Goal: Check status: Check status

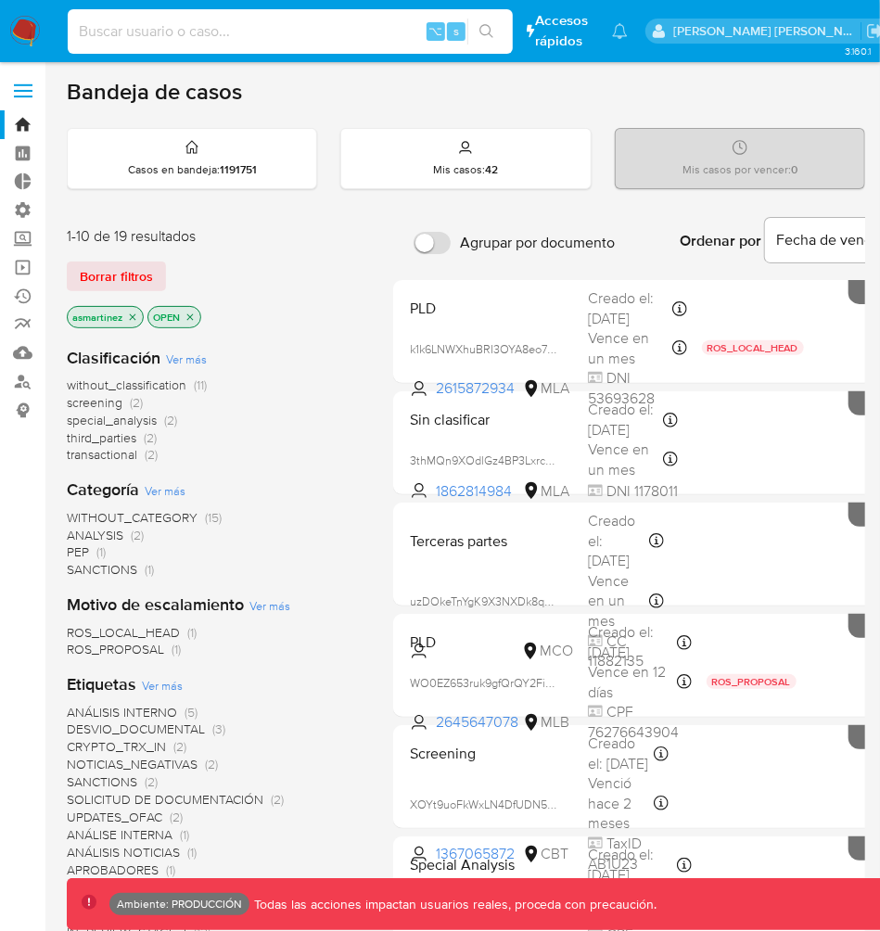
click at [321, 33] on input at bounding box center [290, 31] width 445 height 24
paste input "2710232038"
type input "2710232038"
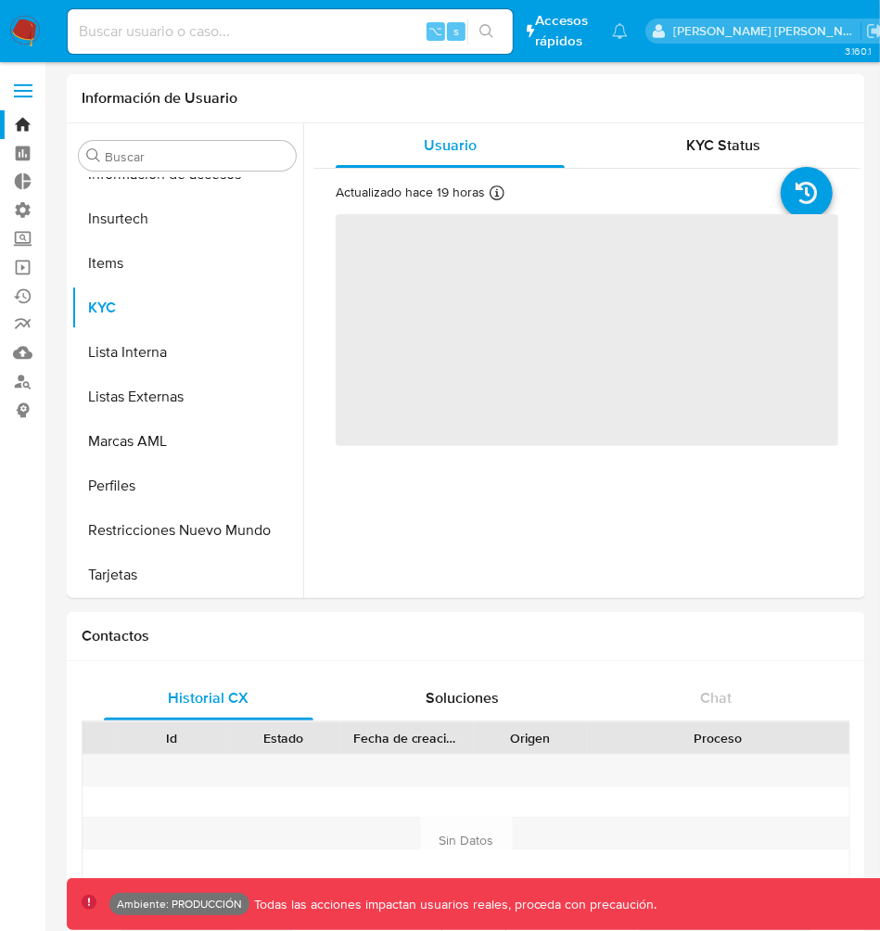
scroll to position [873, 0]
select select "10"
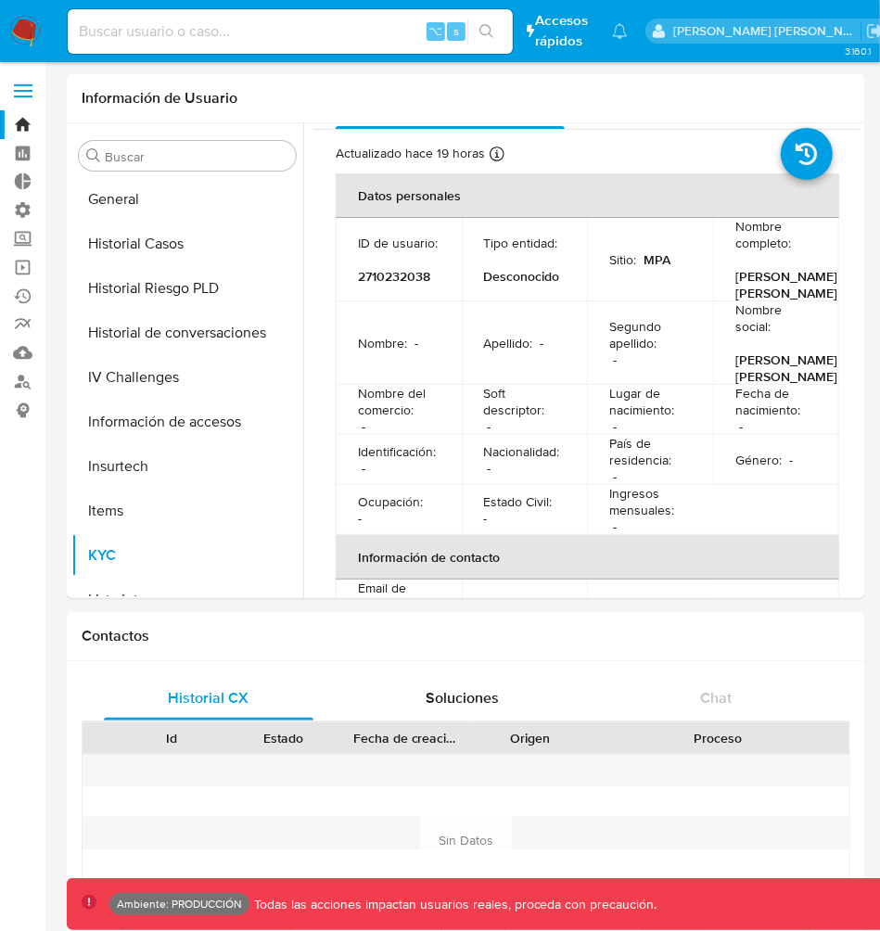
scroll to position [622, 0]
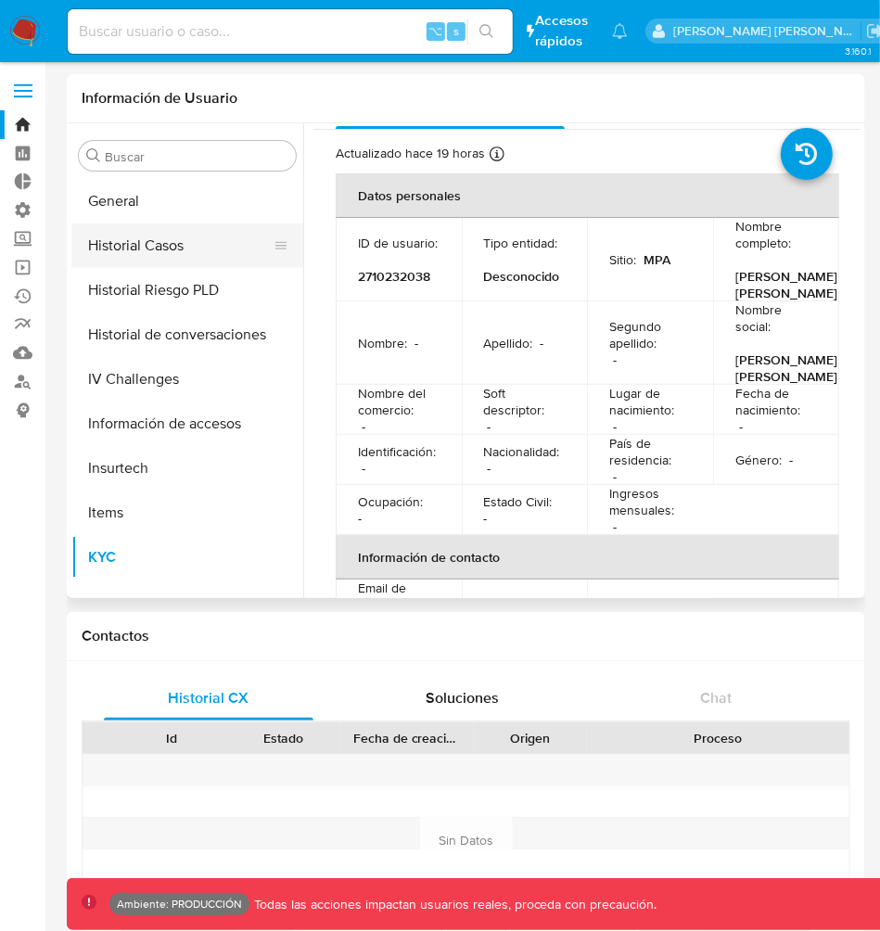
click at [124, 249] on button "Historial Casos" at bounding box center [179, 246] width 217 height 45
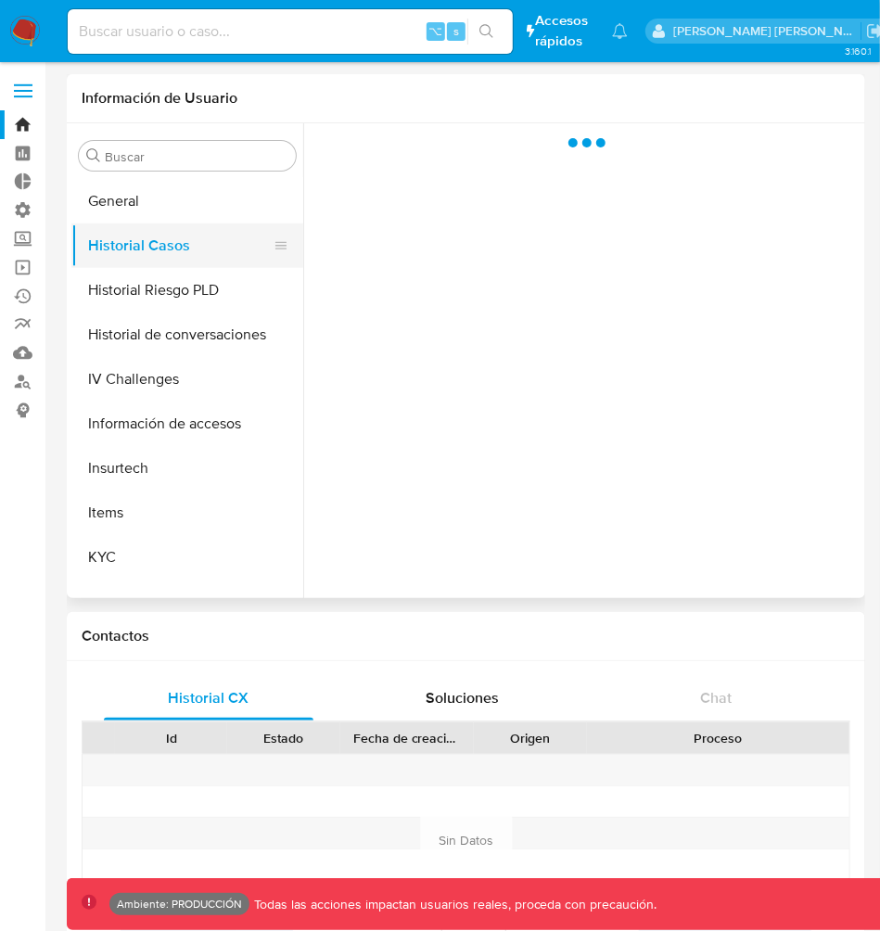
scroll to position [0, 0]
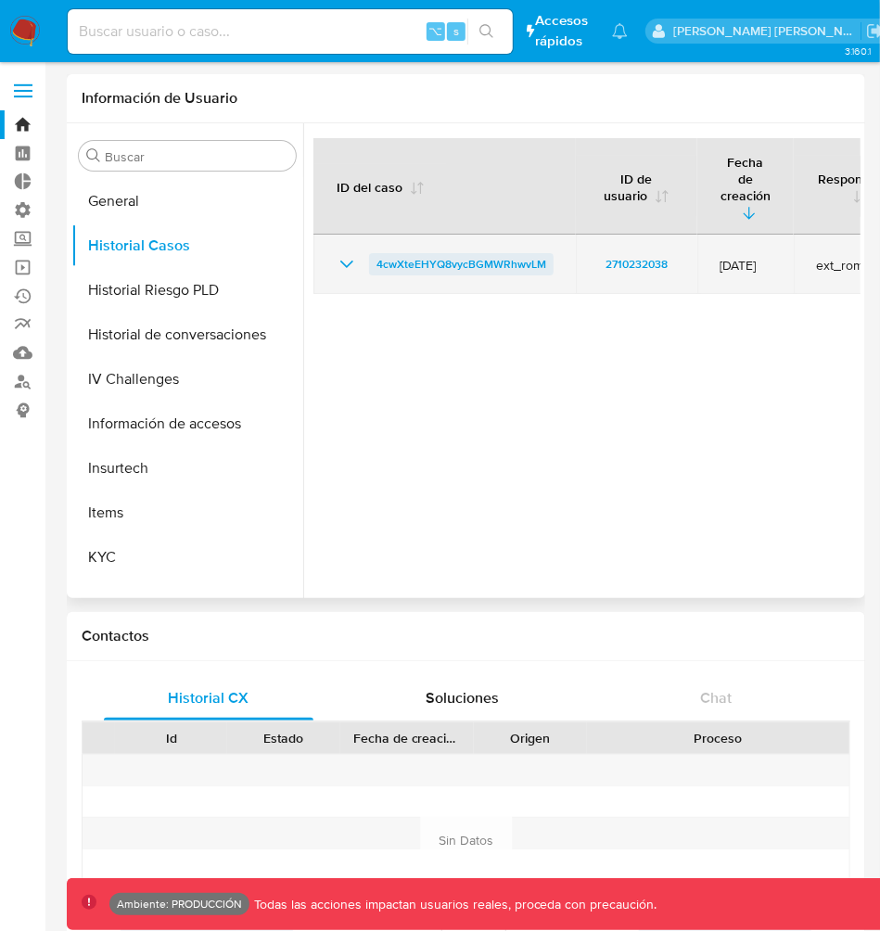
click at [441, 253] on span "4cwXteEHYQ8vycBGMWRhwvLM" at bounding box center [462, 264] width 170 height 22
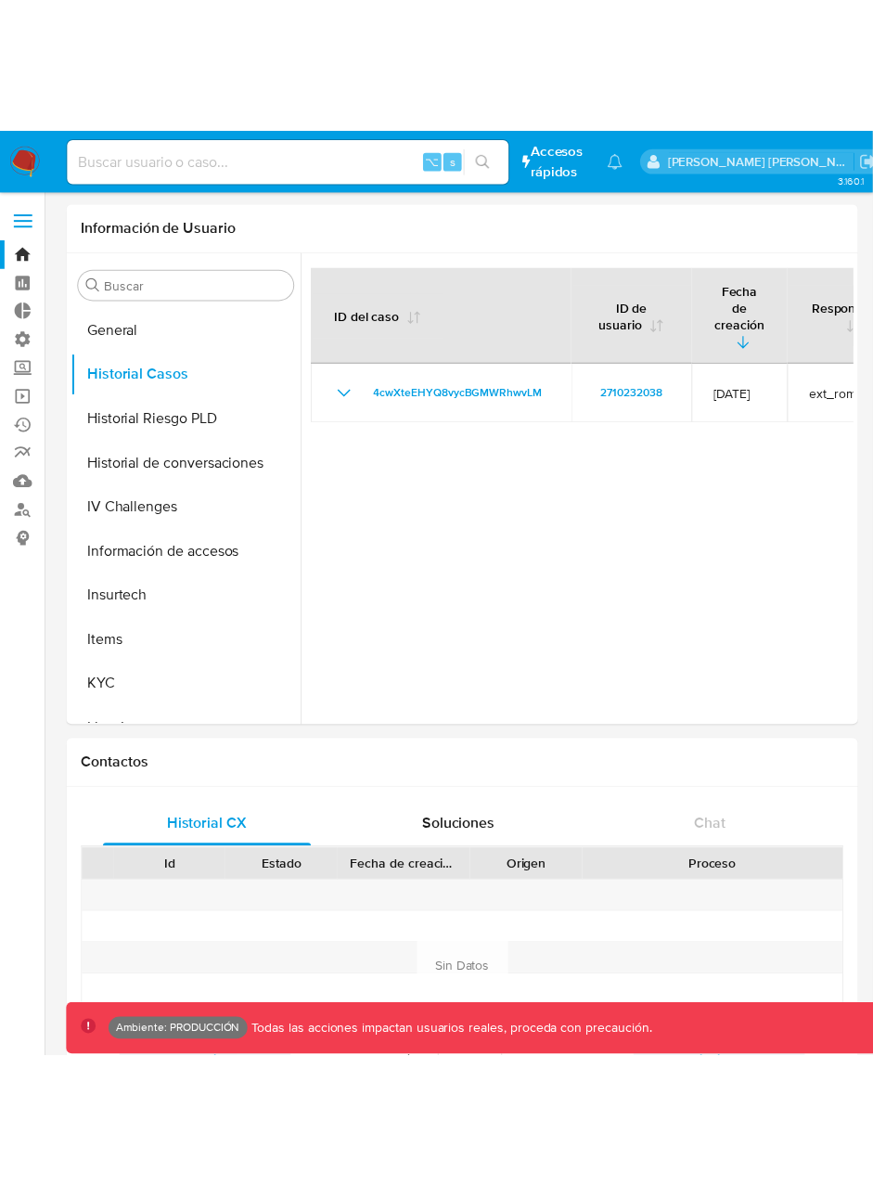
scroll to position [623, 0]
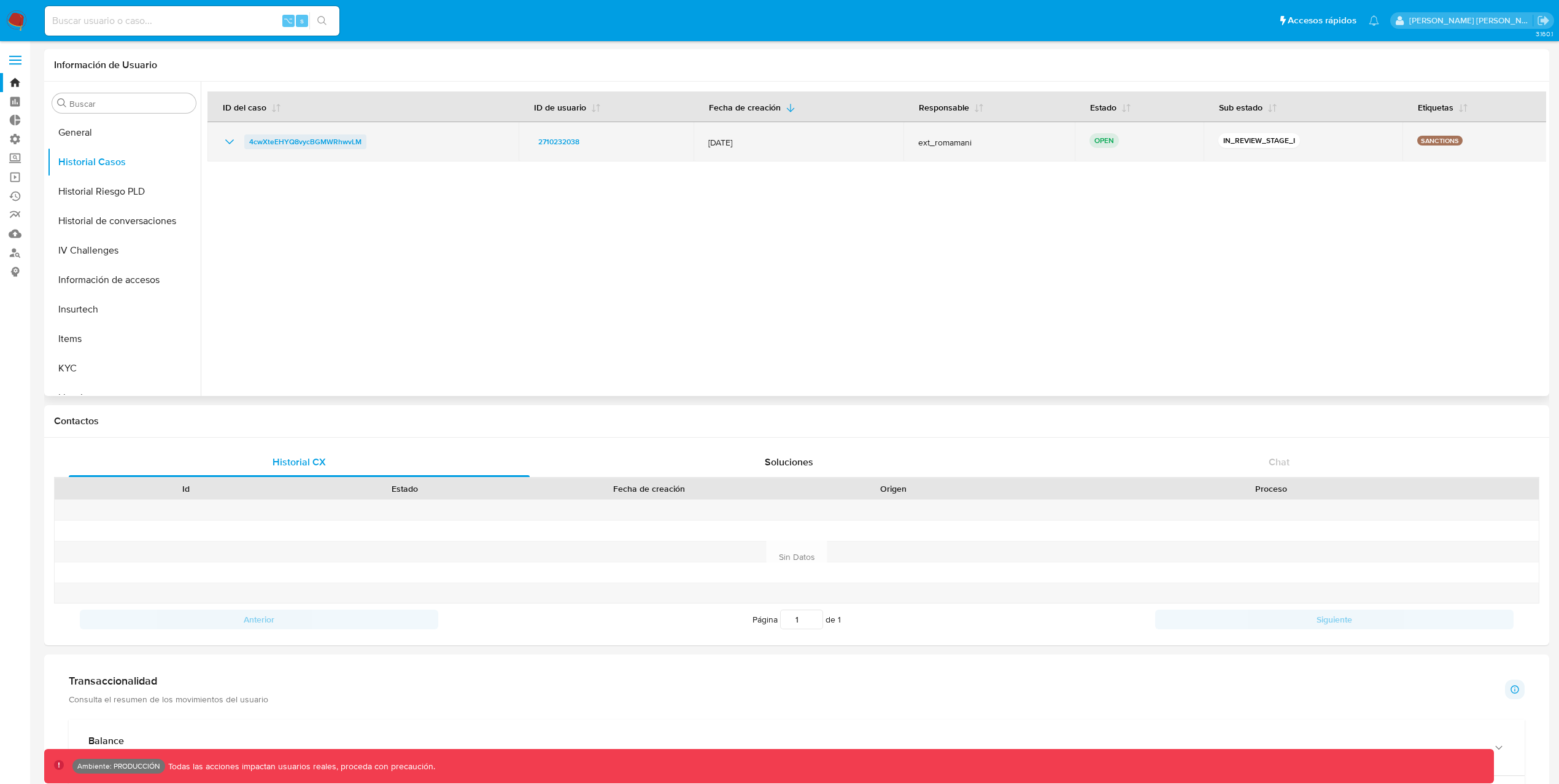
click at [314, 140] on span "4cwXteEHYQ8vycBGMWRhwvLM" at bounding box center [306, 142] width 112 height 15
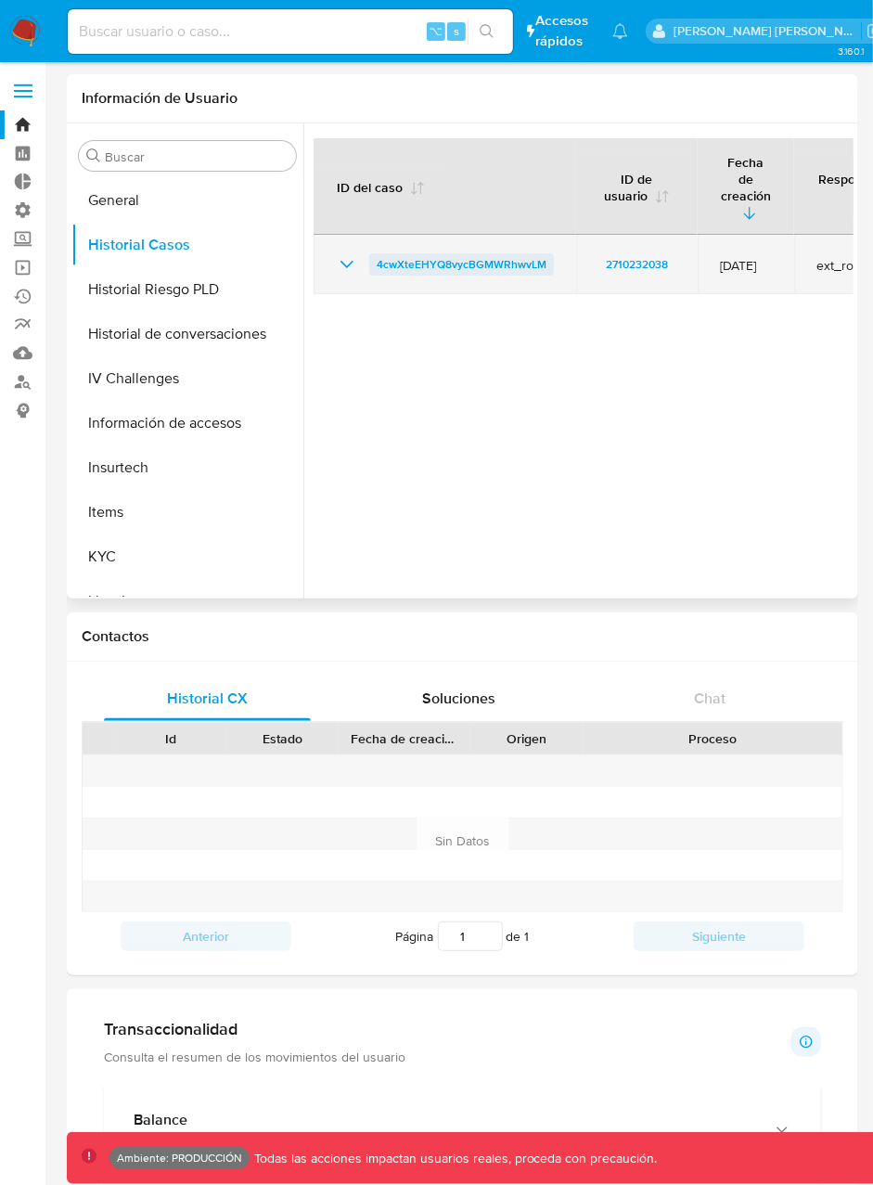
click at [498, 253] on span "4cwXteEHYQ8vycBGMWRhwvLM" at bounding box center [462, 264] width 170 height 22
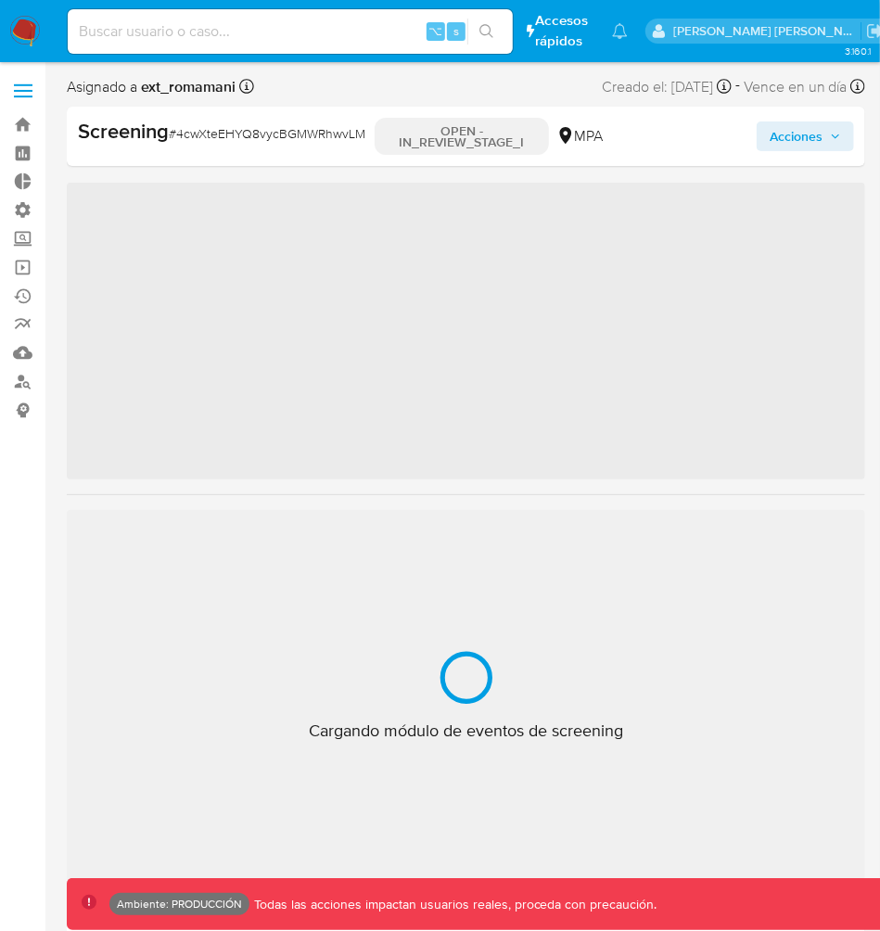
scroll to position [873, 0]
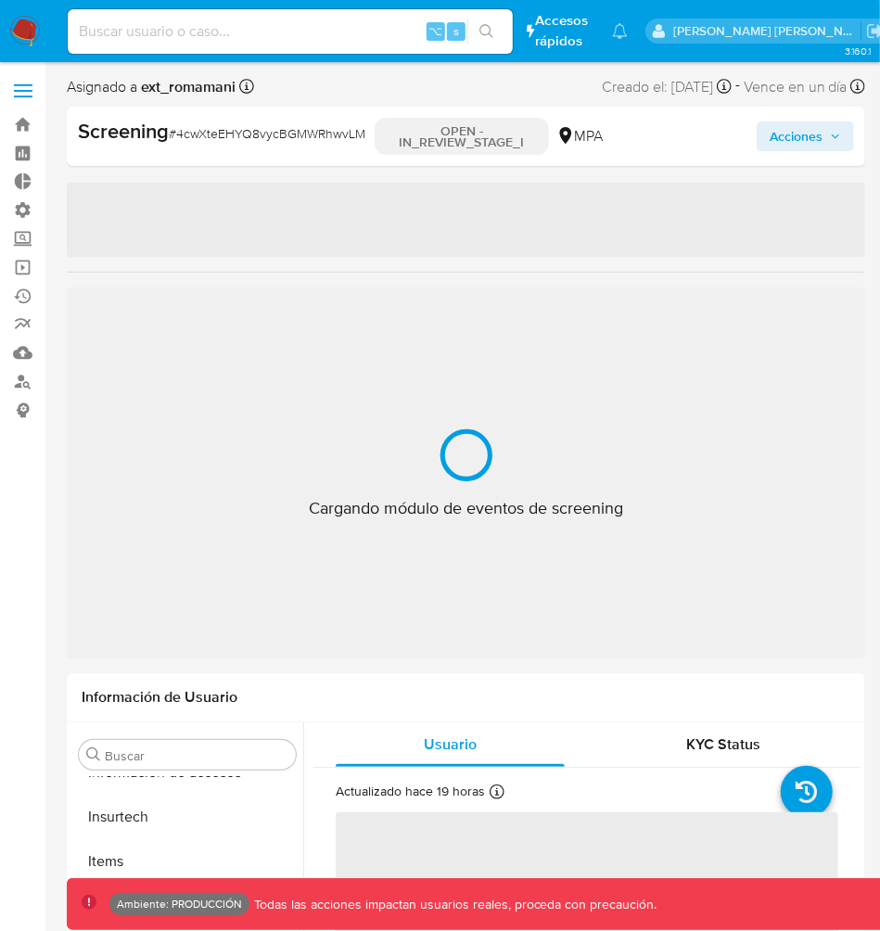
select select "10"
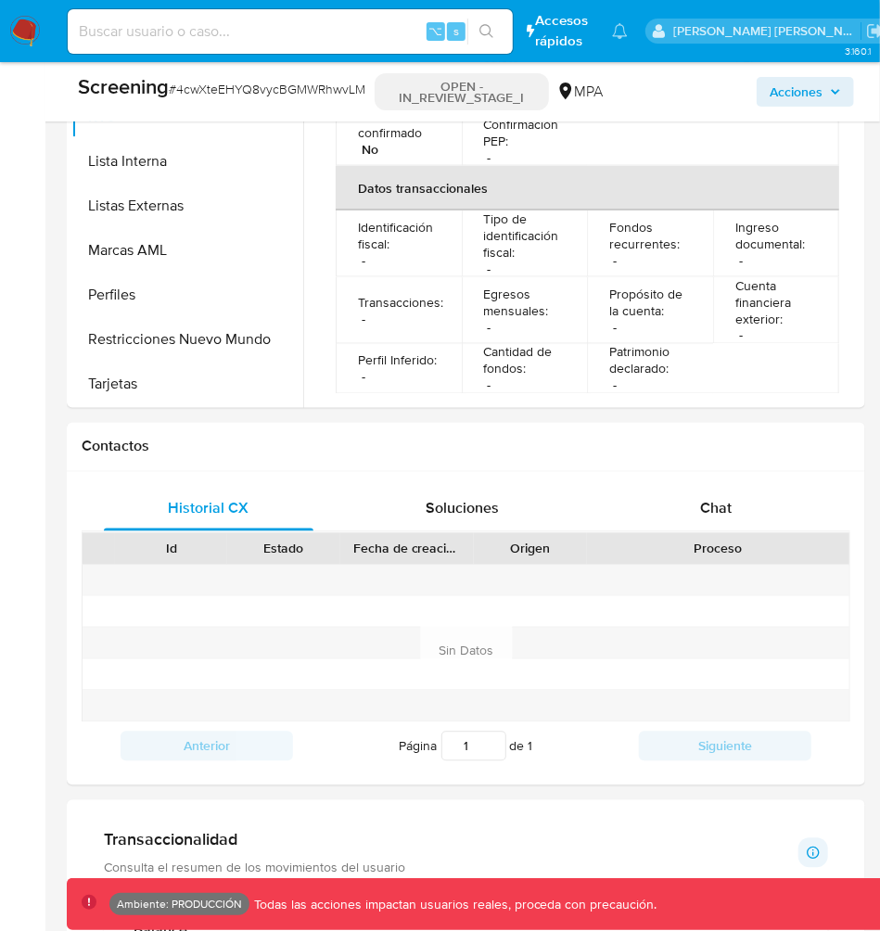
scroll to position [993, 0]
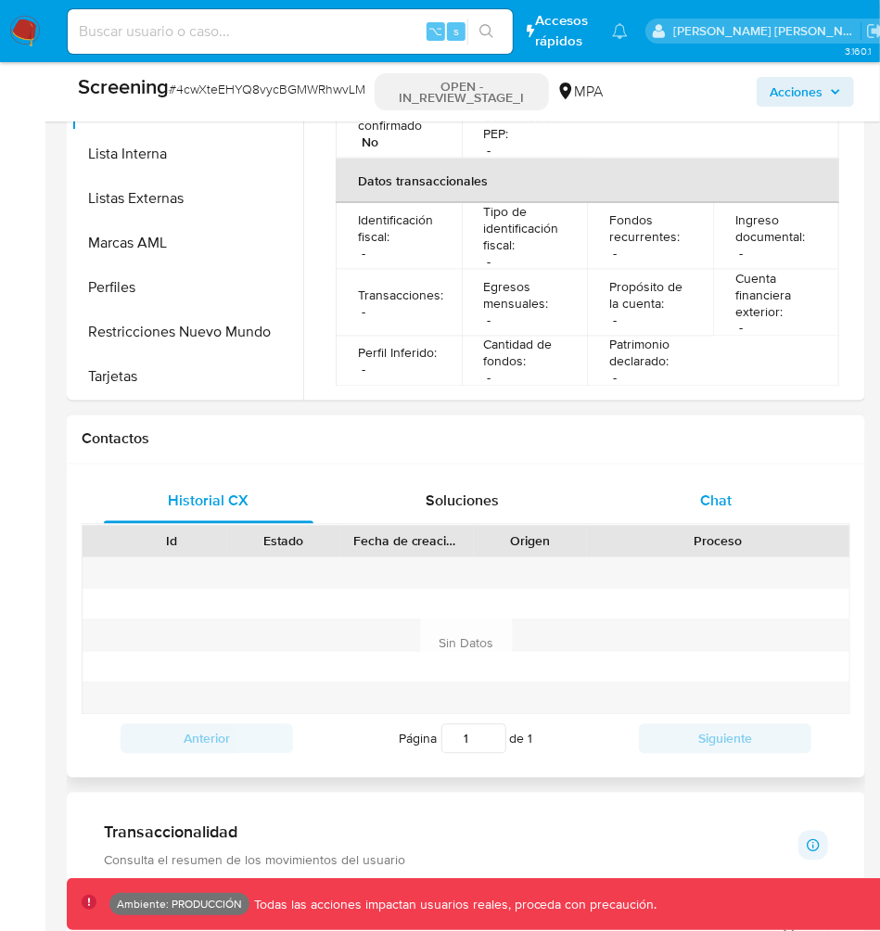
click at [725, 499] on span "Chat" at bounding box center [716, 501] width 32 height 21
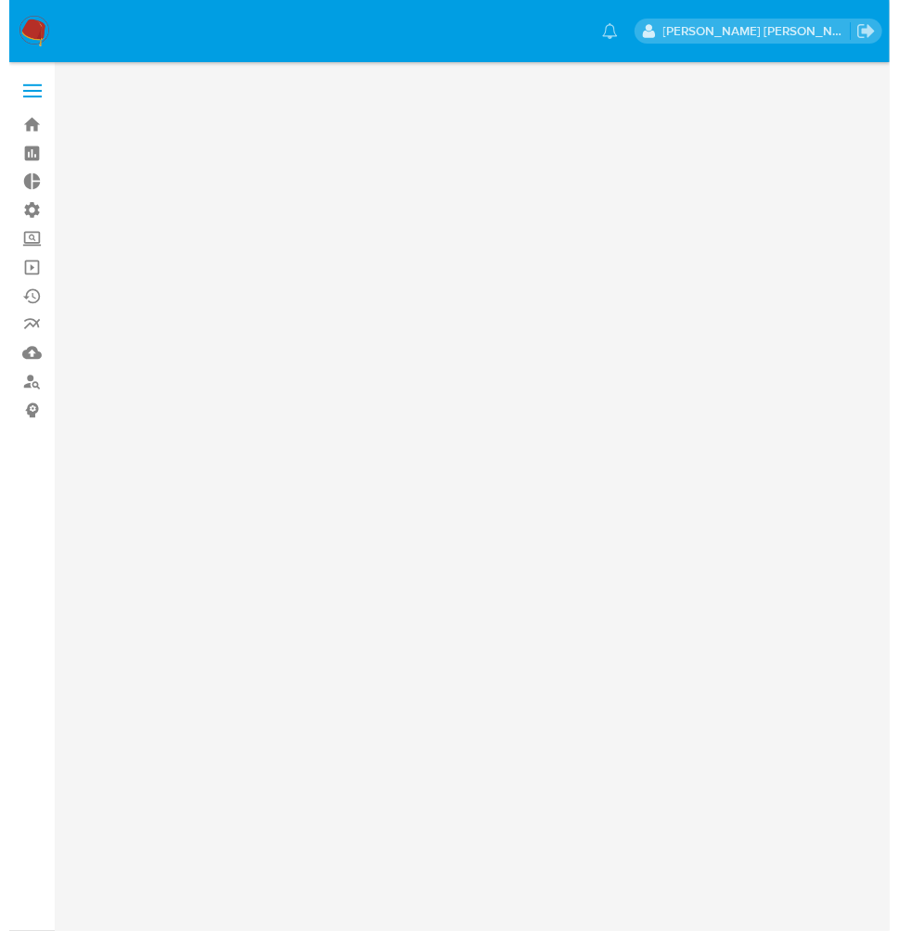
scroll to position [0, 0]
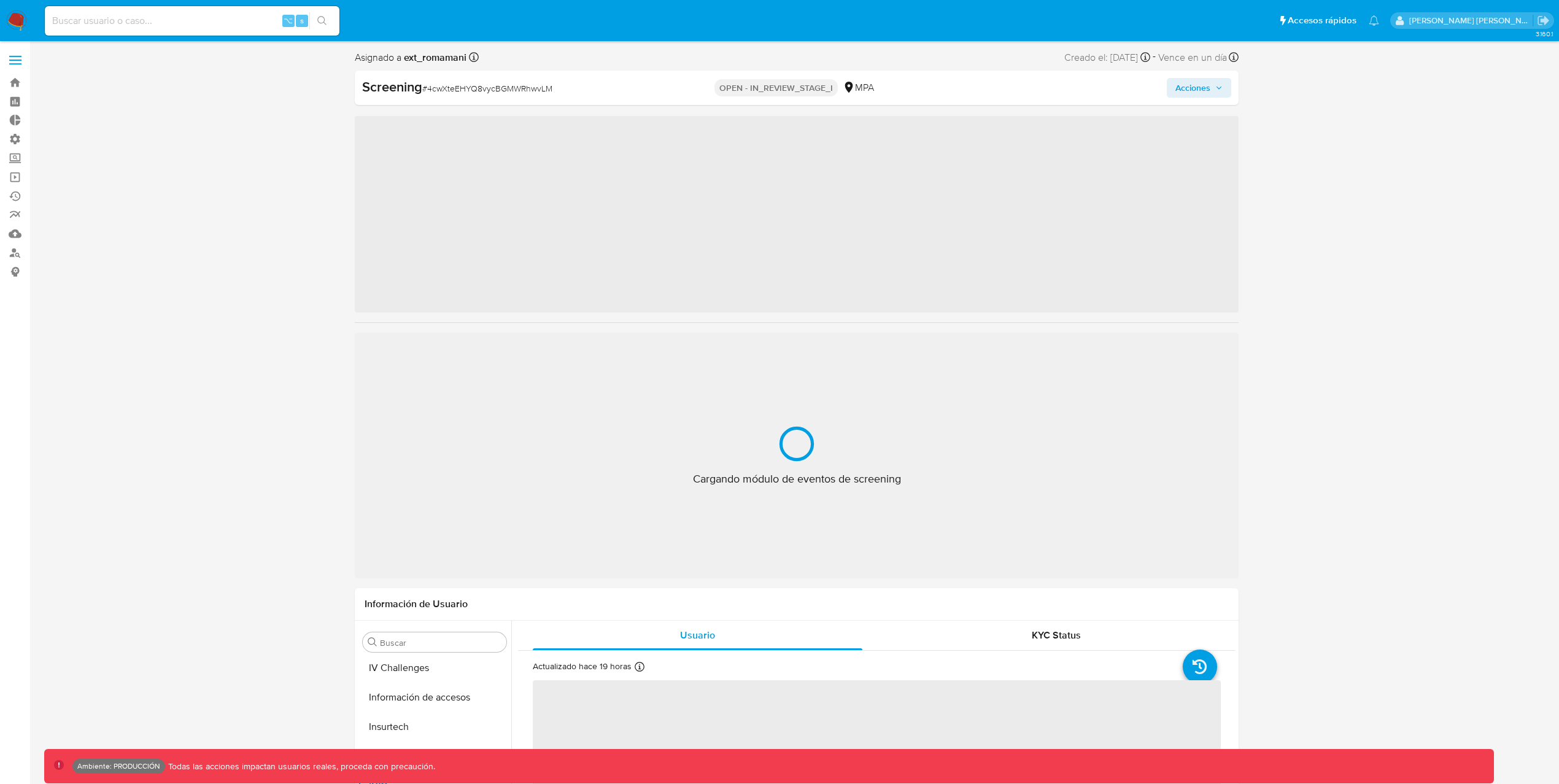
scroll to position [578, 0]
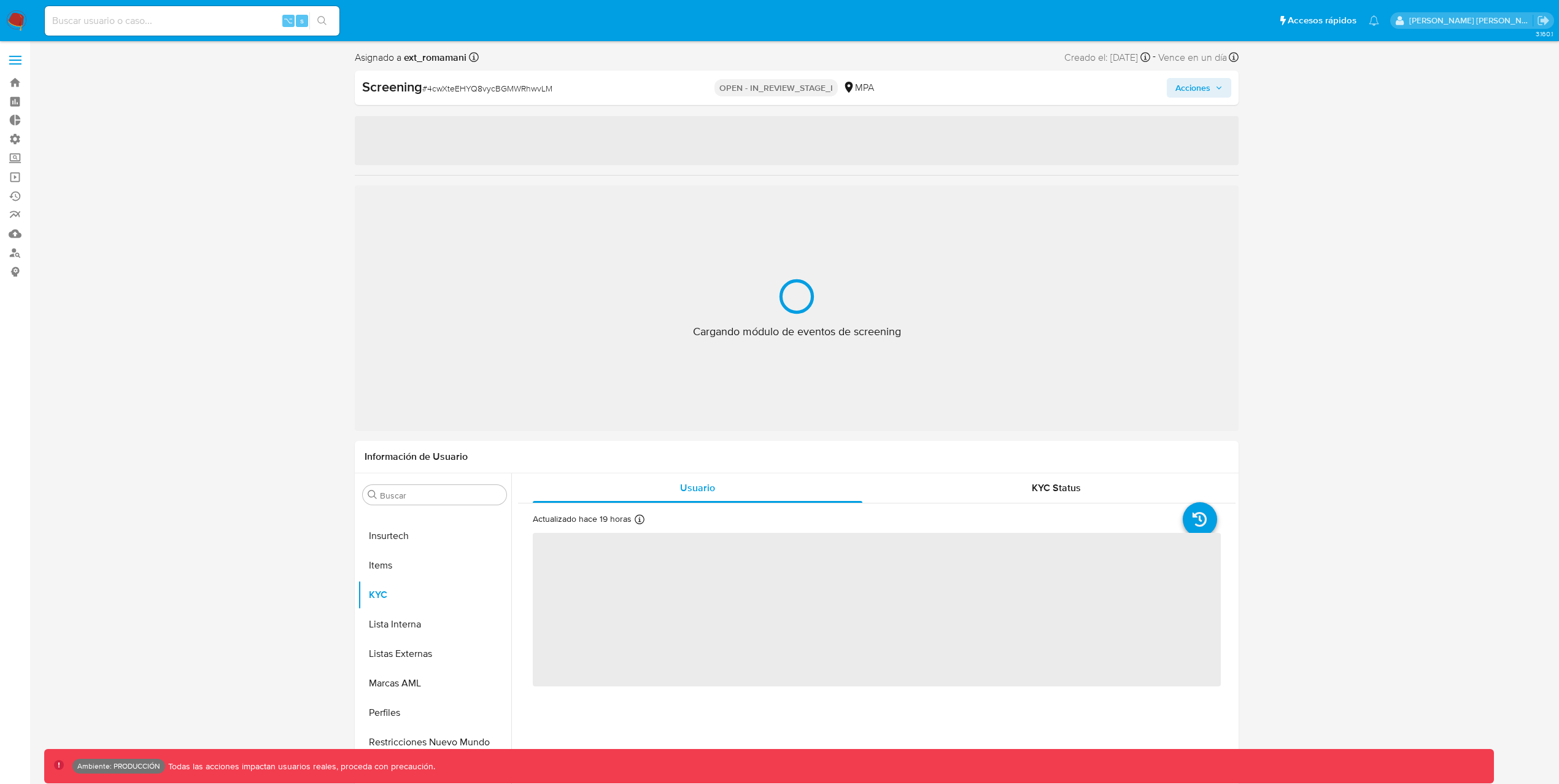
select select "10"
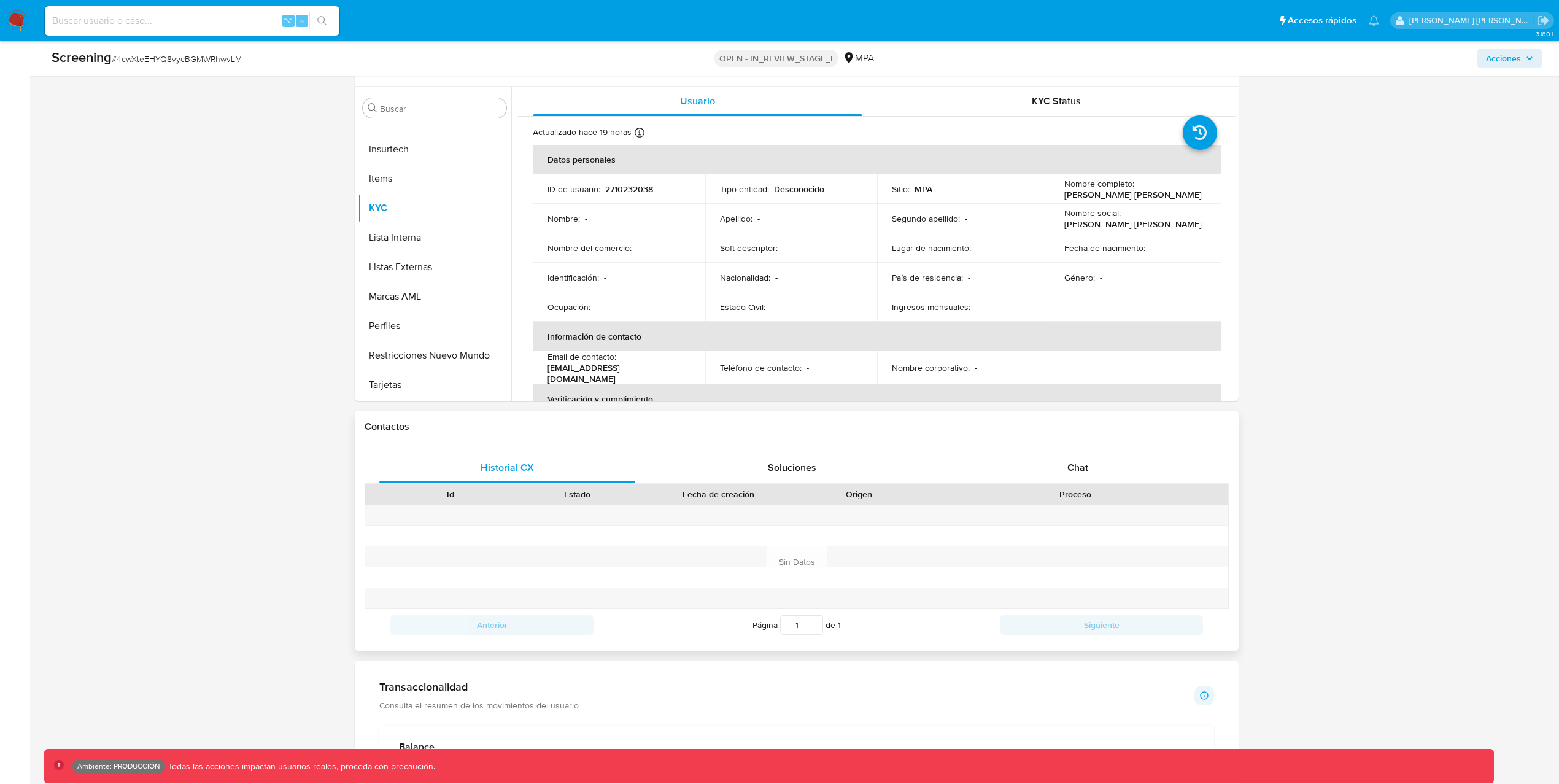
scroll to position [560, 0]
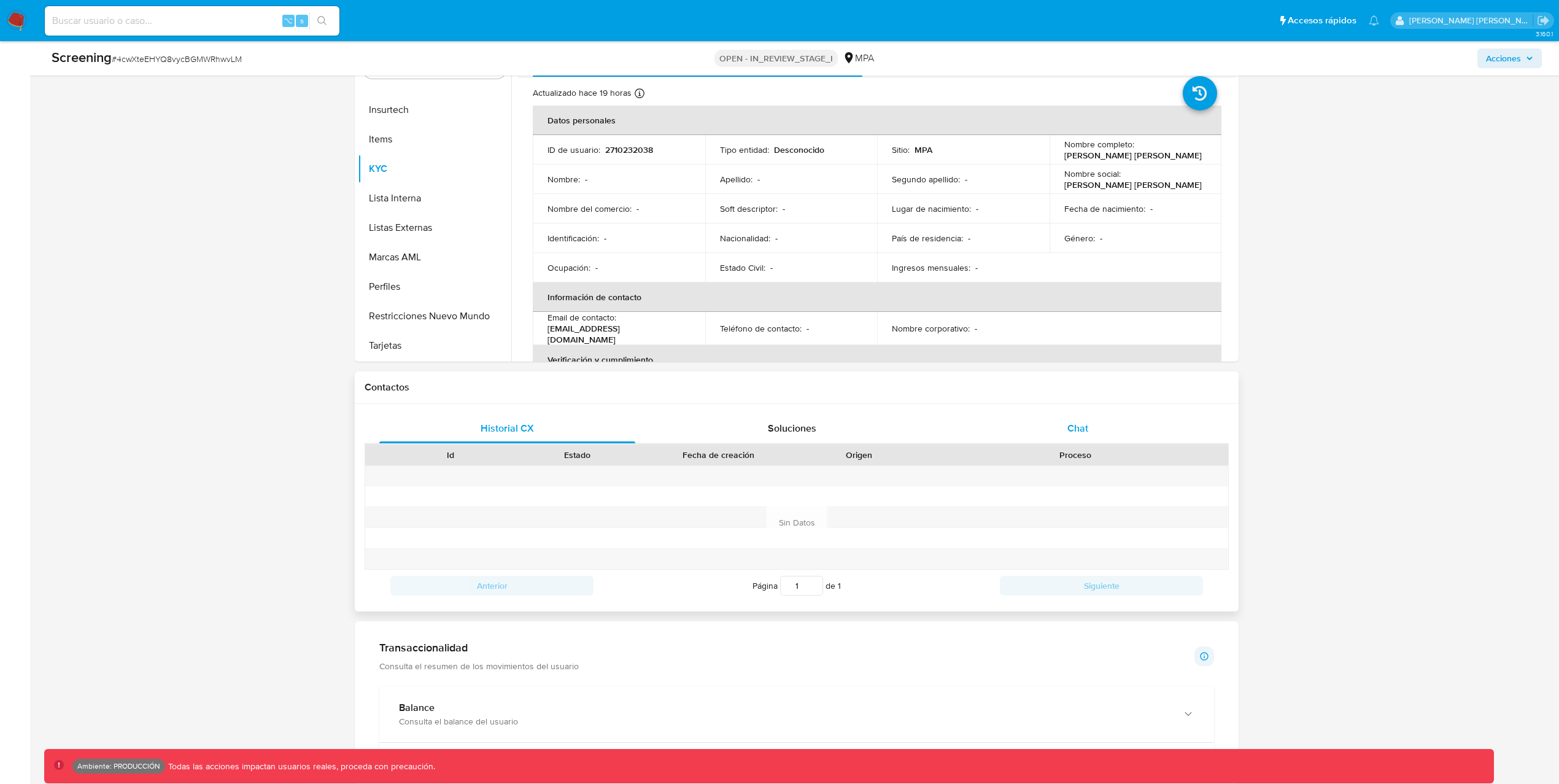
click at [1077, 430] on span "Chat" at bounding box center [1078, 427] width 21 height 14
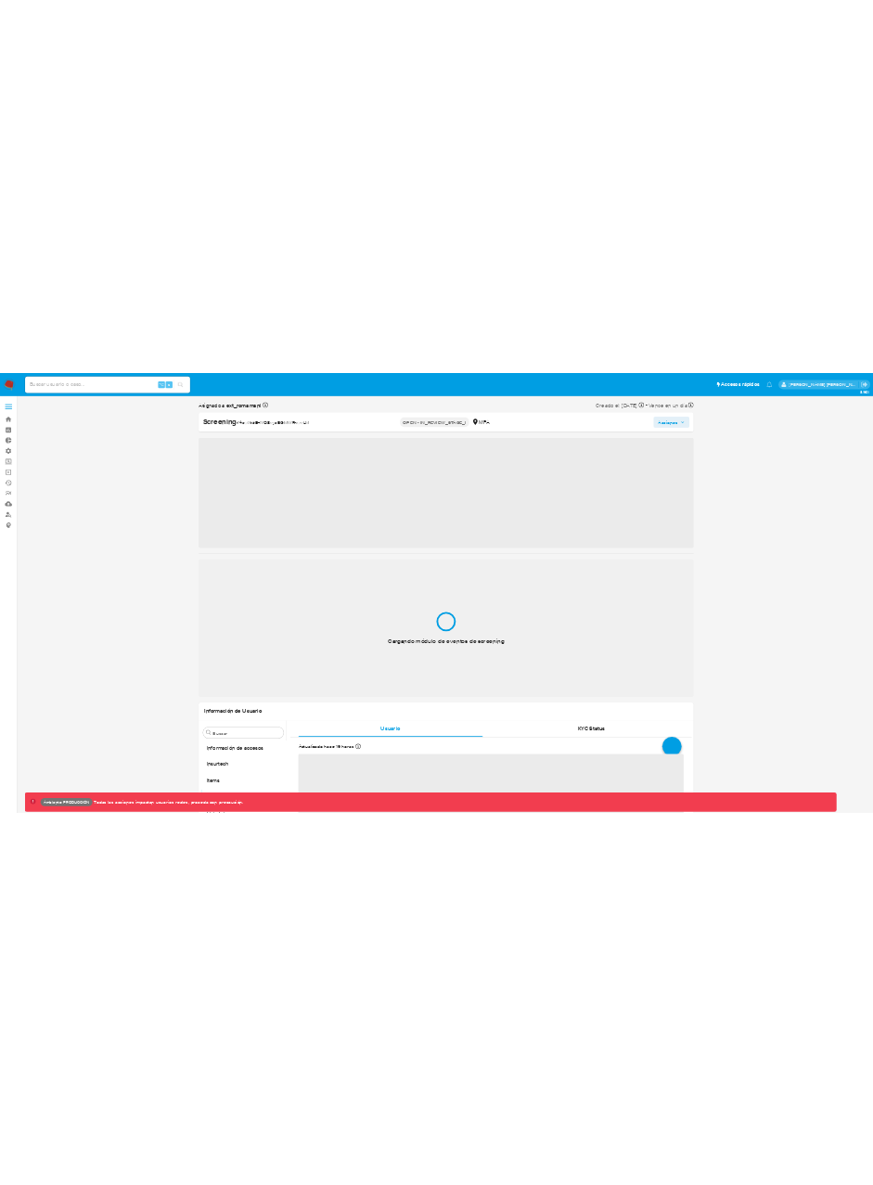
scroll to position [873, 0]
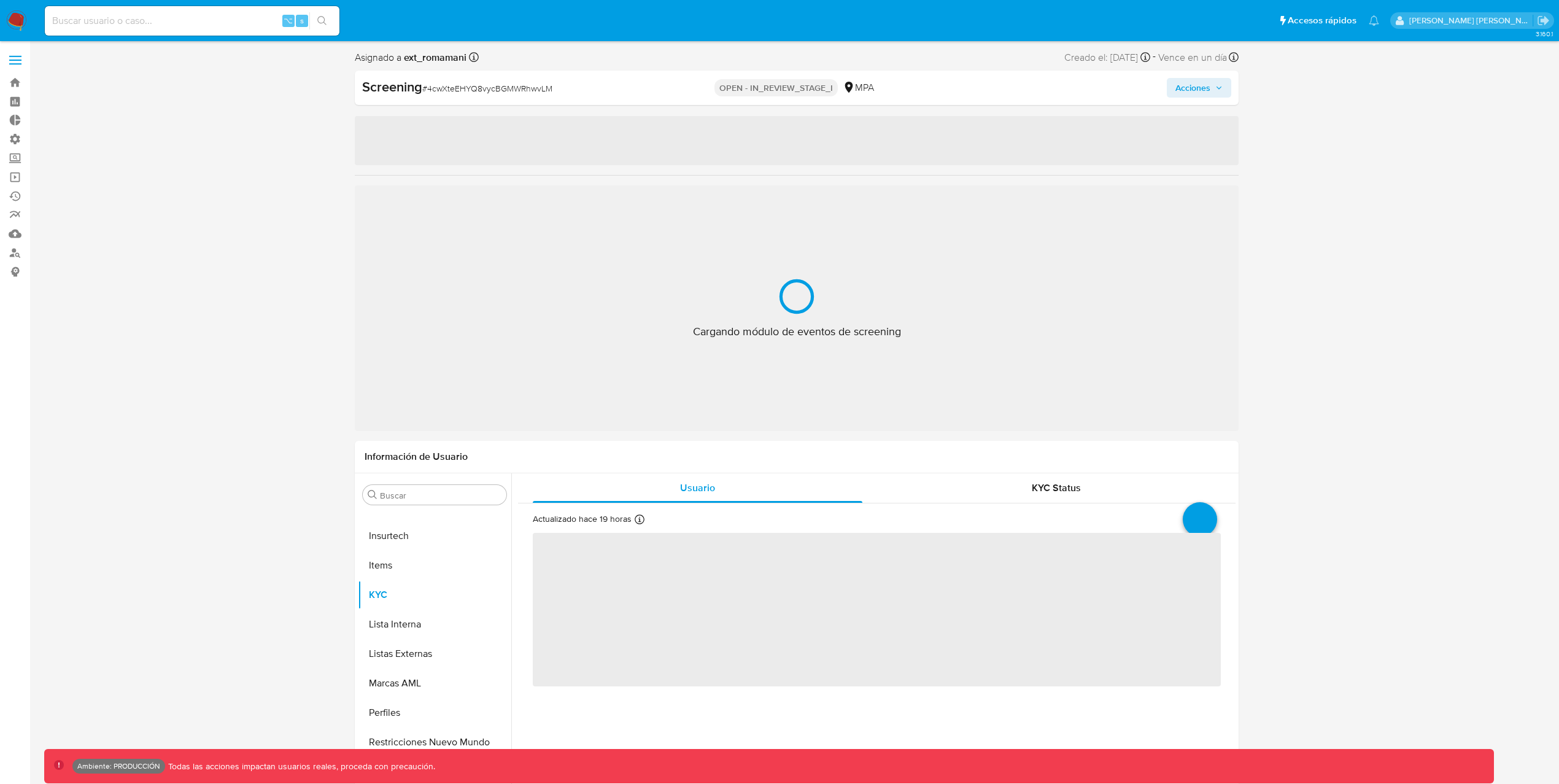
select select "10"
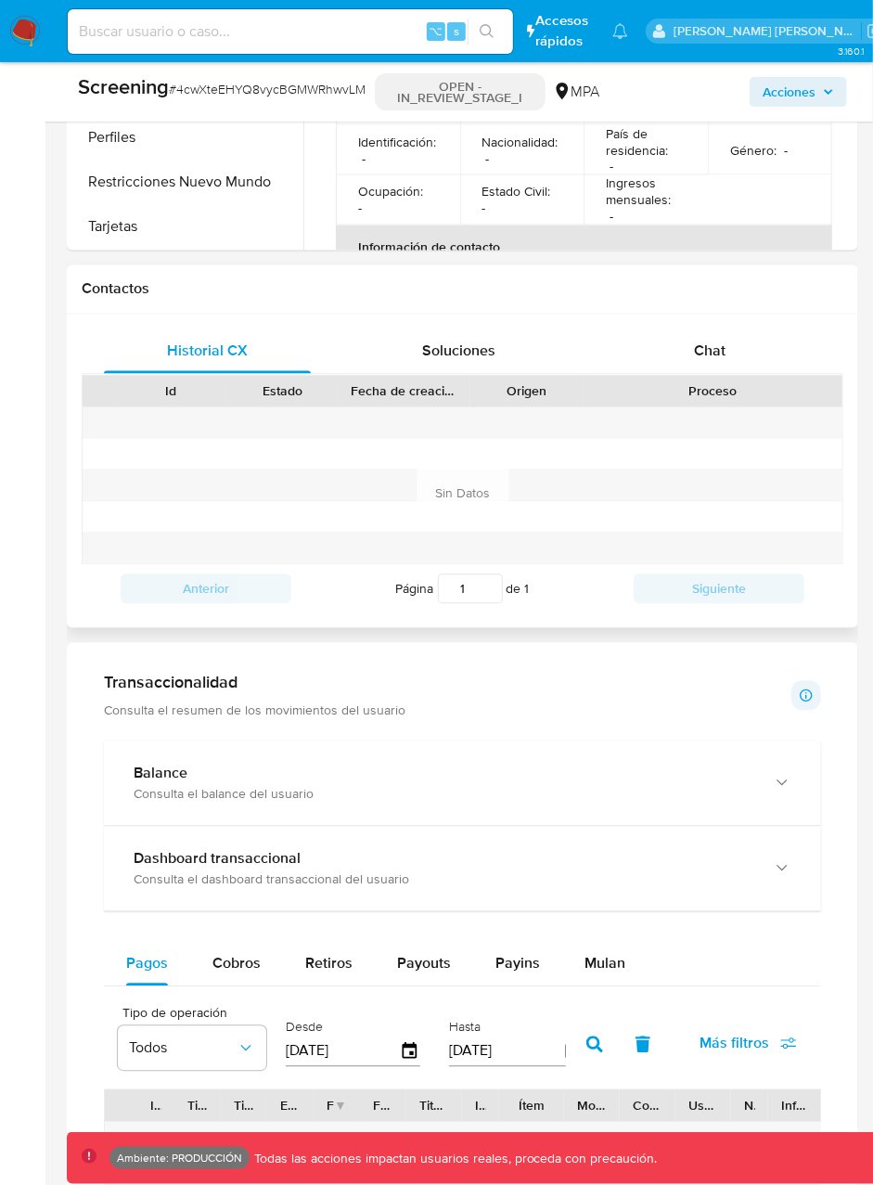
scroll to position [1141, 0]
click at [712, 347] on span "Chat" at bounding box center [710, 352] width 32 height 21
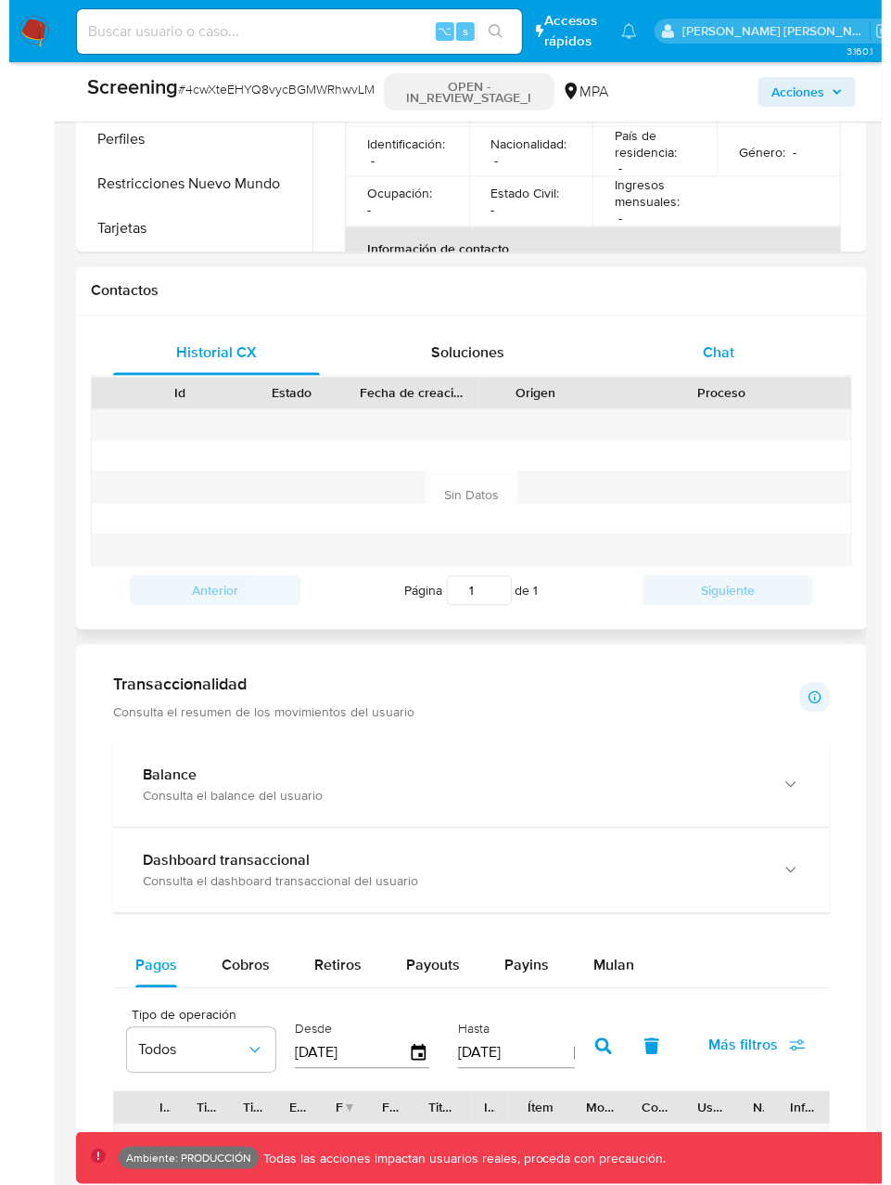
scroll to position [0, 0]
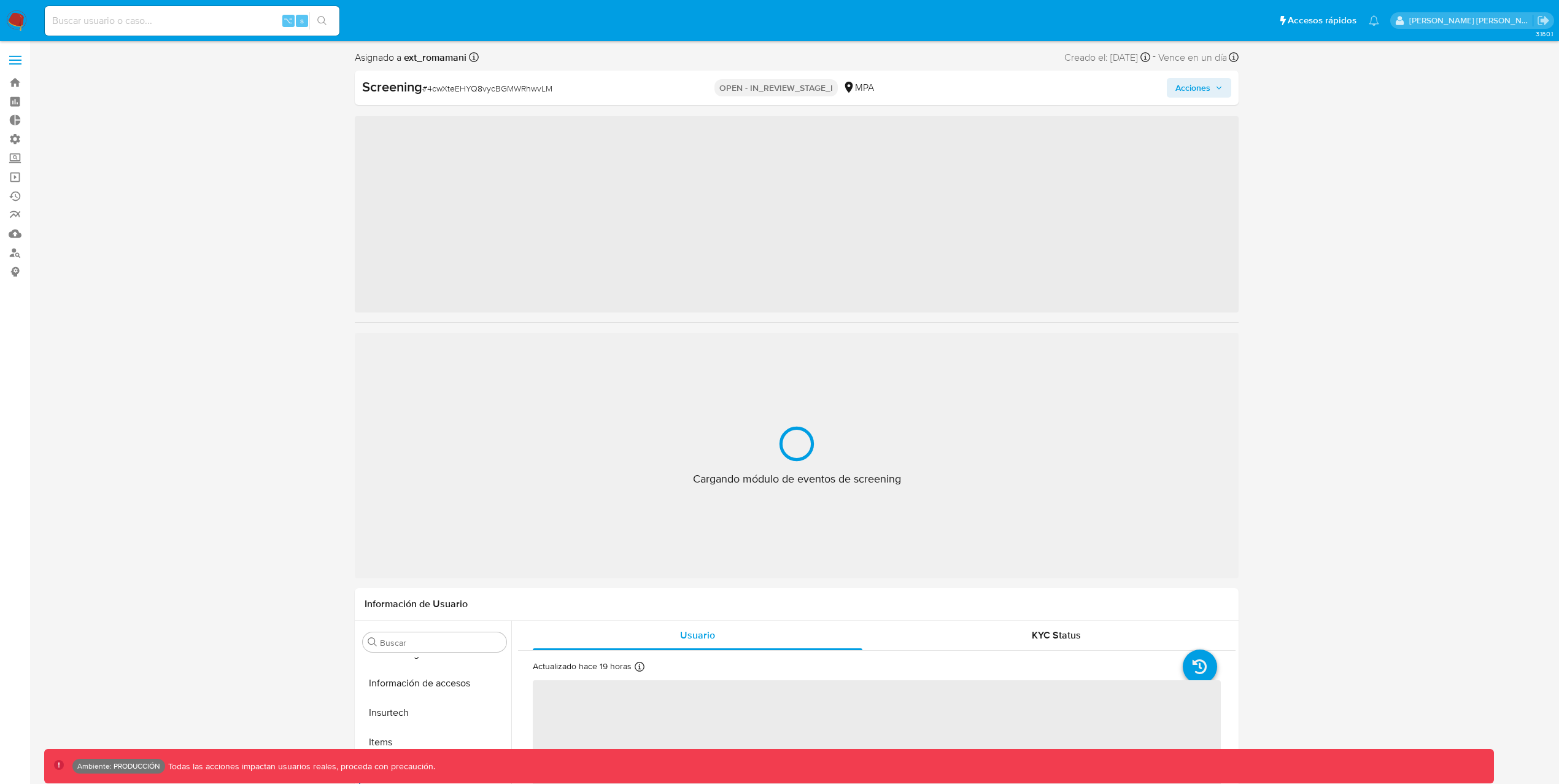
scroll to position [578, 0]
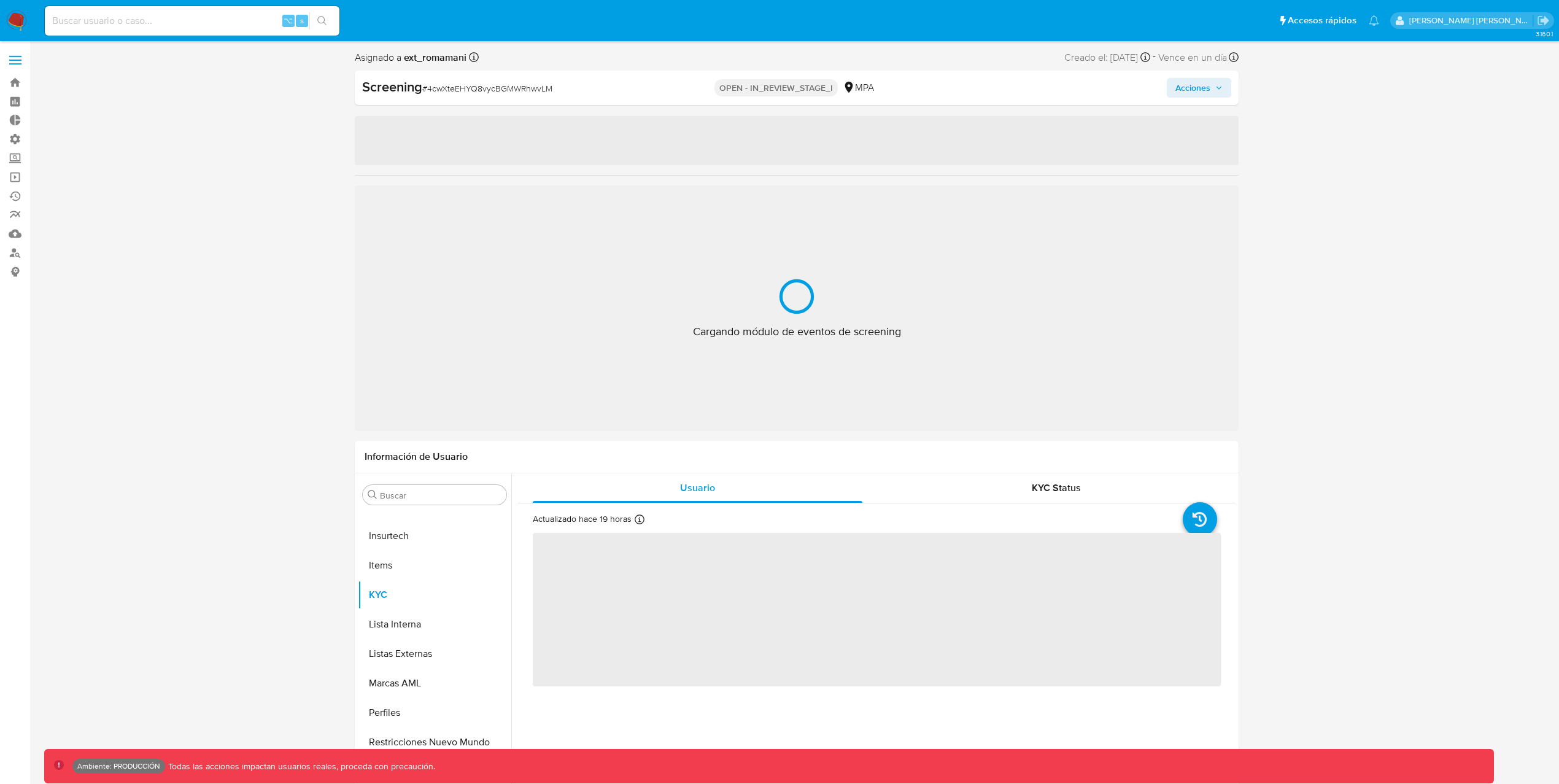
select select "10"
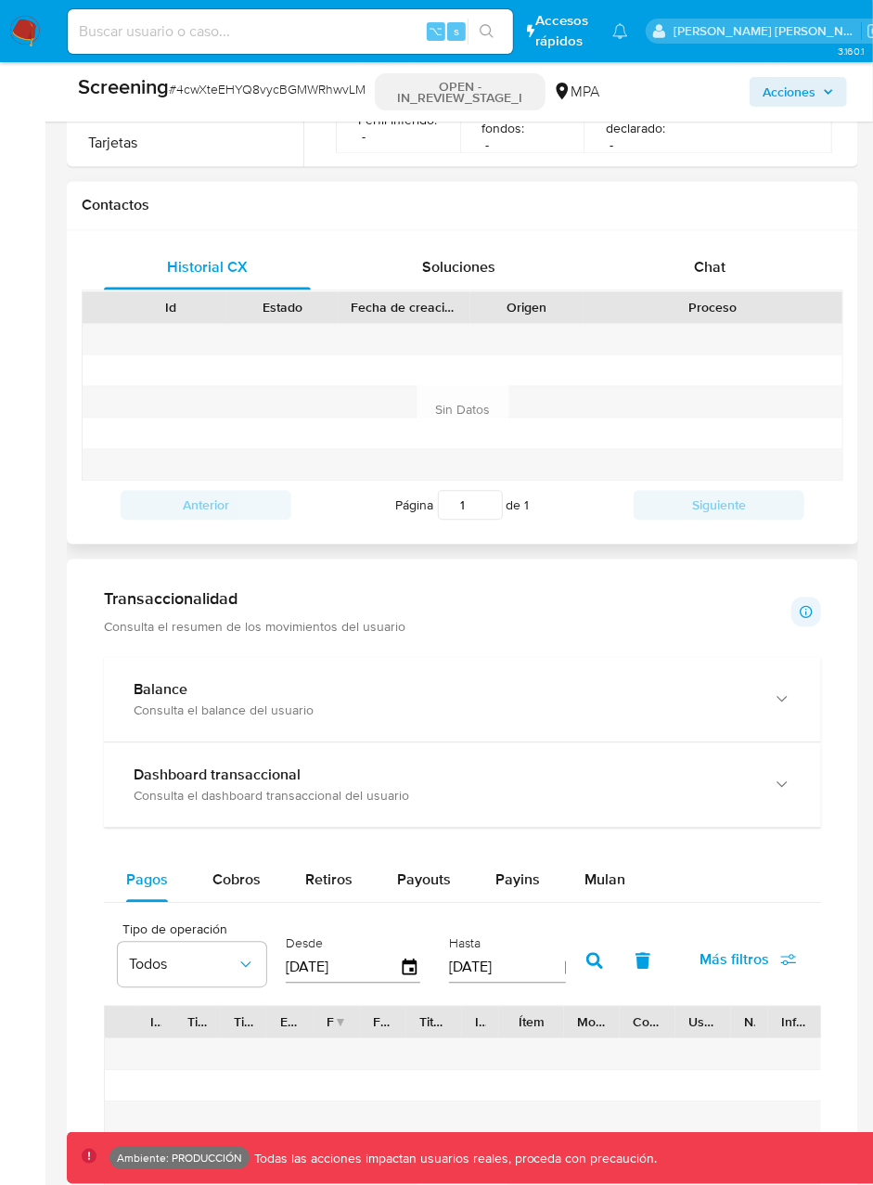
scroll to position [1237, 0]
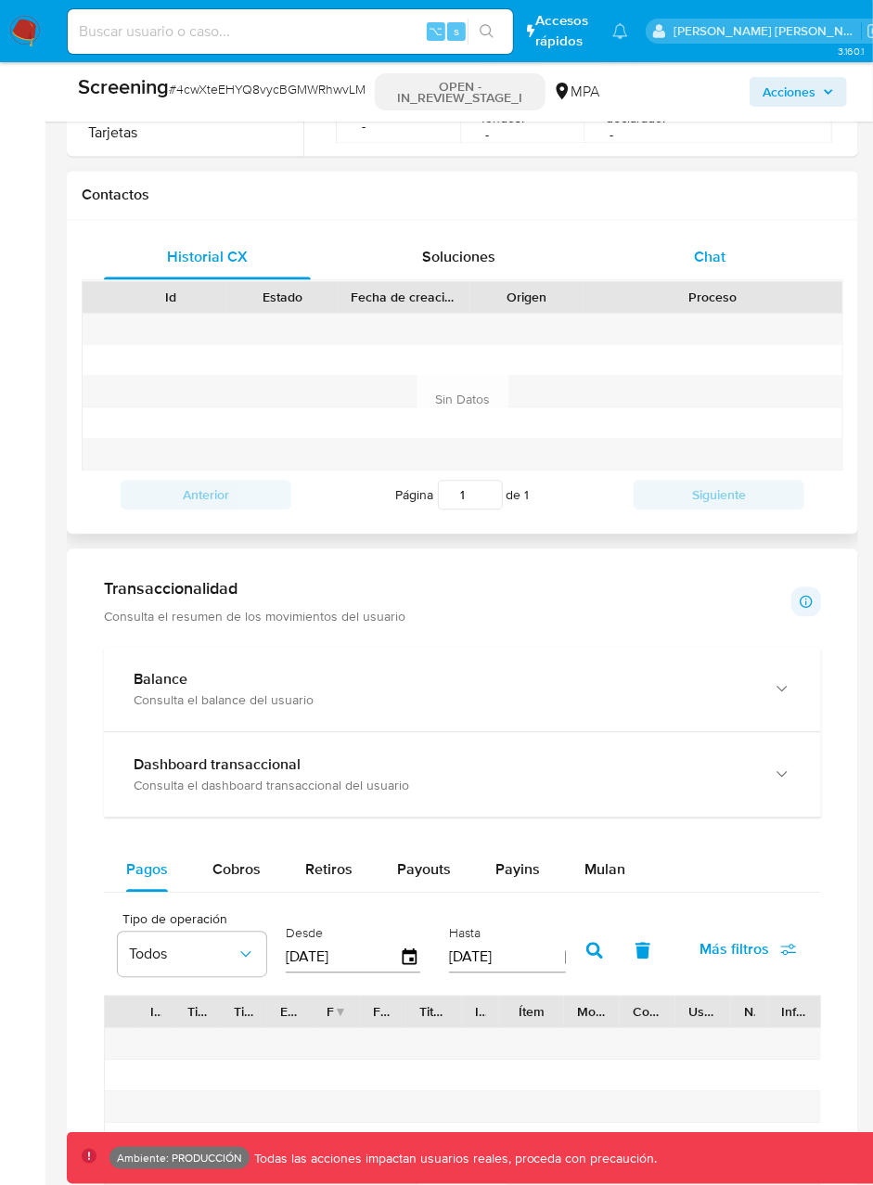
click at [733, 255] on div "Chat" at bounding box center [710, 258] width 207 height 45
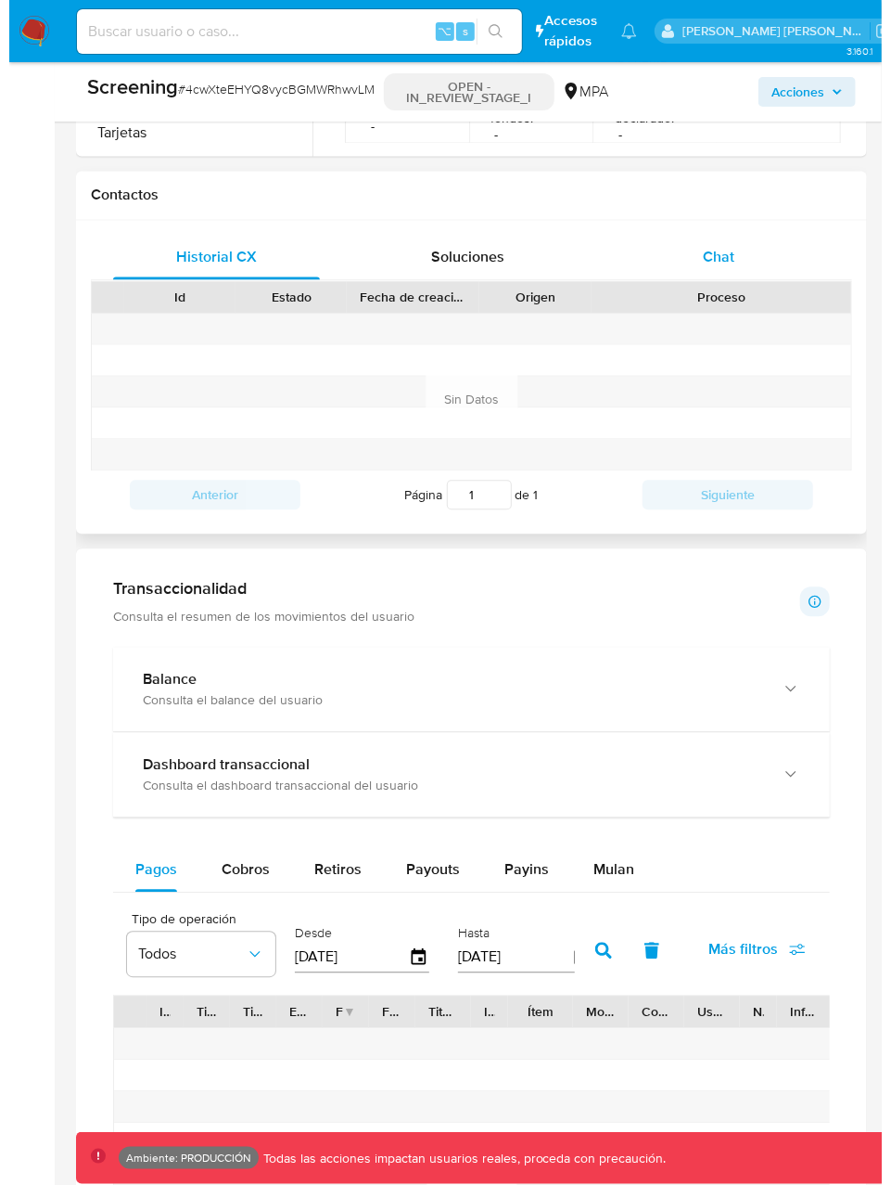
scroll to position [0, 0]
